Goal: Check status: Check status

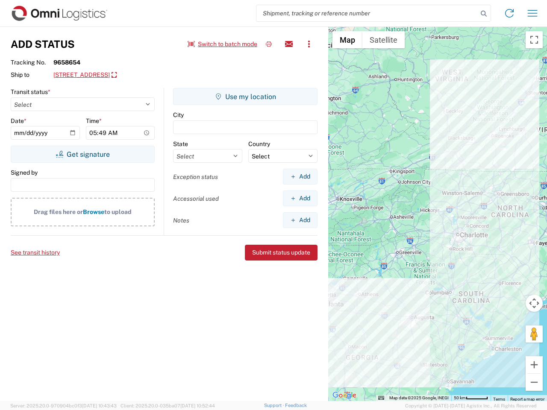
click at [367, 13] on input "search" at bounding box center [367, 13] width 221 height 16
click at [484, 14] on icon at bounding box center [484, 14] width 12 height 12
click at [510, 13] on icon at bounding box center [510, 13] width 14 height 14
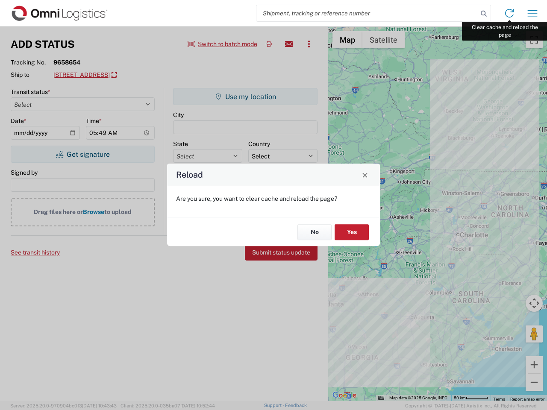
click at [533, 13] on div "Reload Are you sure, you want to clear cache and reload the page? No Yes" at bounding box center [273, 205] width 547 height 410
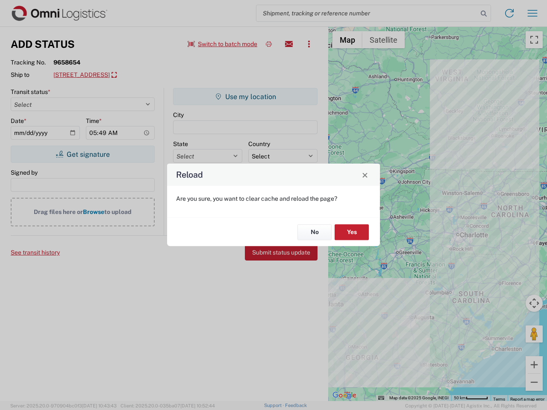
click at [223, 44] on div "Reload Are you sure, you want to clear cache and reload the page? No Yes" at bounding box center [273, 205] width 547 height 410
click at [269, 44] on div "Reload Are you sure, you want to clear cache and reload the page? No Yes" at bounding box center [273, 205] width 547 height 410
click at [289, 44] on div "Reload Are you sure, you want to clear cache and reload the page? No Yes" at bounding box center [273, 205] width 547 height 410
click at [309, 44] on div "Reload Are you sure, you want to clear cache and reload the page? No Yes" at bounding box center [273, 205] width 547 height 410
click at [117, 75] on div "Reload Are you sure, you want to clear cache and reload the page? No Yes" at bounding box center [273, 205] width 547 height 410
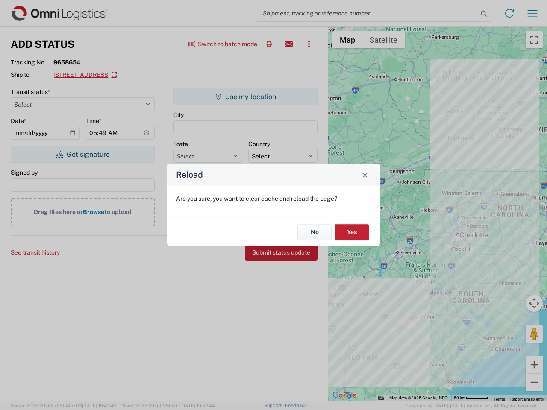
click at [83, 154] on div "Reload Are you sure, you want to clear cache and reload the page? No Yes" at bounding box center [273, 205] width 547 height 410
